Goal: Navigation & Orientation: Locate item on page

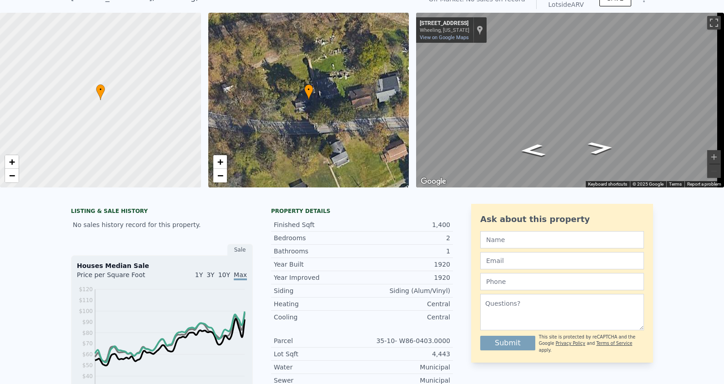
scroll to position [42, 0]
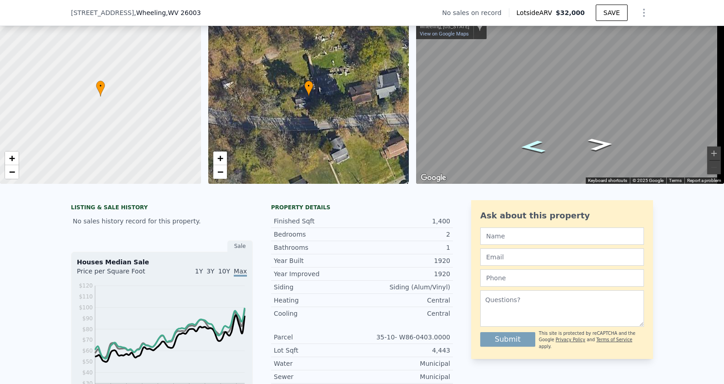
click at [535, 140] on icon "Go West, E Bethlehem Blvd" at bounding box center [532, 146] width 47 height 19
click at [425, 110] on div "Map" at bounding box center [570, 96] width 308 height 175
drag, startPoint x: 580, startPoint y: 116, endPoint x: 694, endPoint y: 178, distance: 129.6
click at [694, 178] on div "← Move left → Move right ↑ Move up ↓ Move down + Zoom in - Zoom out [STREET_ADD…" at bounding box center [570, 96] width 308 height 175
click at [592, 152] on div "Map" at bounding box center [570, 96] width 308 height 175
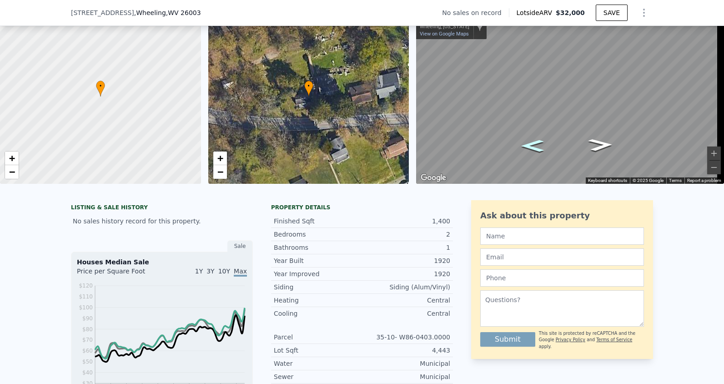
drag, startPoint x: 584, startPoint y: 150, endPoint x: 525, endPoint y: 147, distance: 58.7
click at [525, 147] on icon "Map" at bounding box center [566, 96] width 301 height 175
click at [479, 125] on div "Map" at bounding box center [570, 96] width 308 height 175
click at [711, 156] on button "Zoom in" at bounding box center [714, 153] width 14 height 14
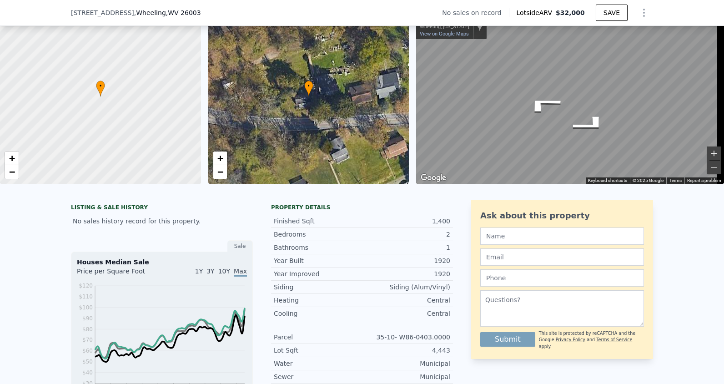
click at [711, 156] on button "Zoom in" at bounding box center [714, 153] width 14 height 14
click at [618, 184] on div "• + − • + − ← Move left → Move right ↑ Move up ↓ Move down + Zoom in - Zoom out…" at bounding box center [362, 96] width 724 height 175
click at [616, 180] on div "← Move left → Move right ↑ Move up ↓ Move down + Zoom in - Zoom out [STREET_ADD…" at bounding box center [570, 96] width 308 height 175
